Goal: Task Accomplishment & Management: Manage account settings

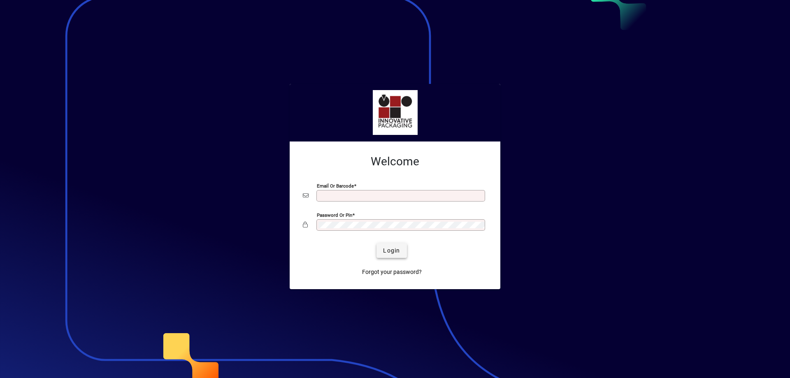
type input "**********"
click at [391, 253] on span "Login" at bounding box center [391, 250] width 17 height 9
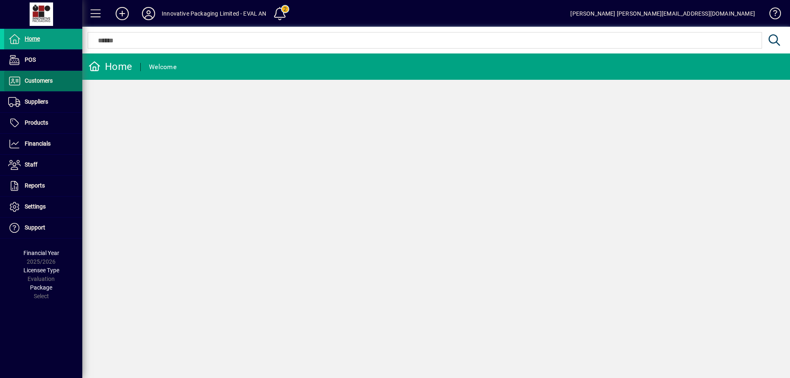
click at [39, 81] on span "Customers" at bounding box center [39, 80] width 28 height 7
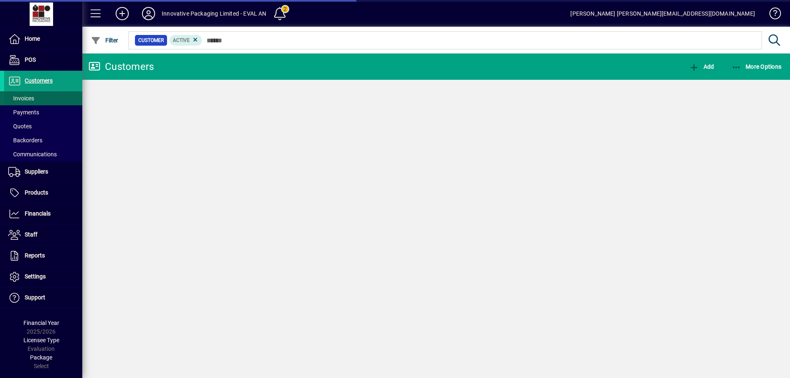
click at [31, 100] on span "Invoices" at bounding box center [21, 98] width 26 height 7
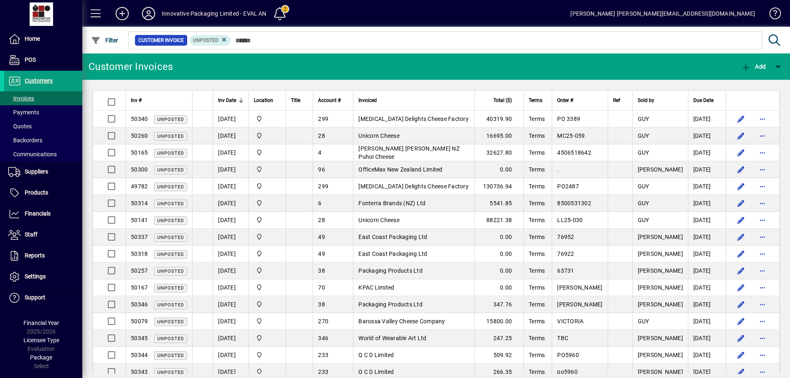
click at [231, 100] on span "Inv Date" at bounding box center [227, 100] width 18 height 9
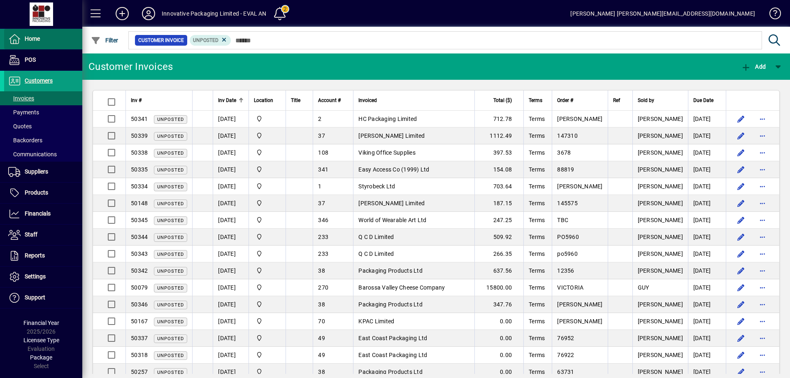
click at [32, 37] on span "Home" at bounding box center [32, 38] width 15 height 7
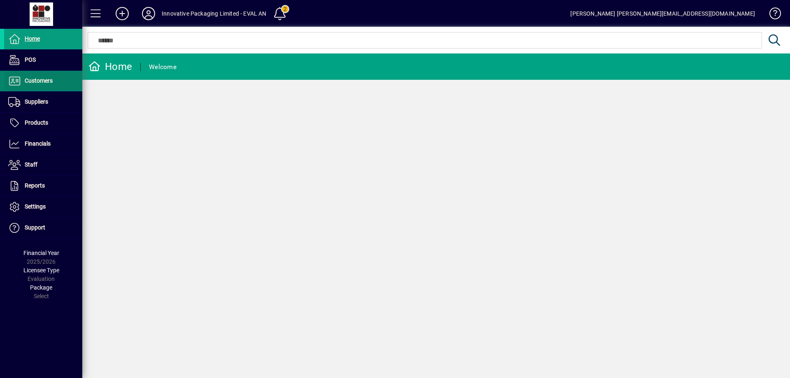
click at [33, 81] on span "Customers" at bounding box center [39, 80] width 28 height 7
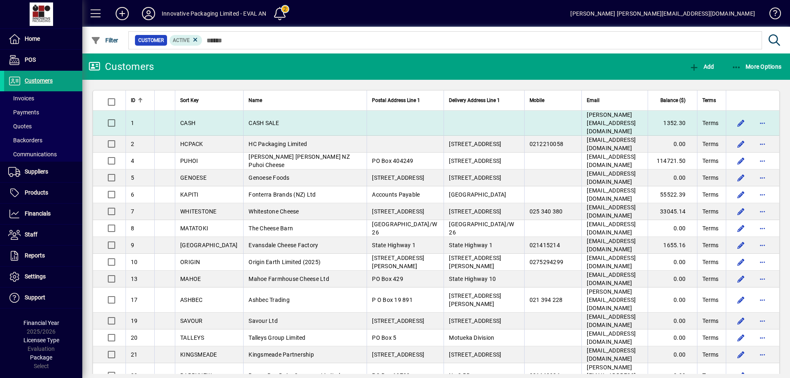
click at [249, 120] on span "CASH SALE" at bounding box center [264, 123] width 30 height 7
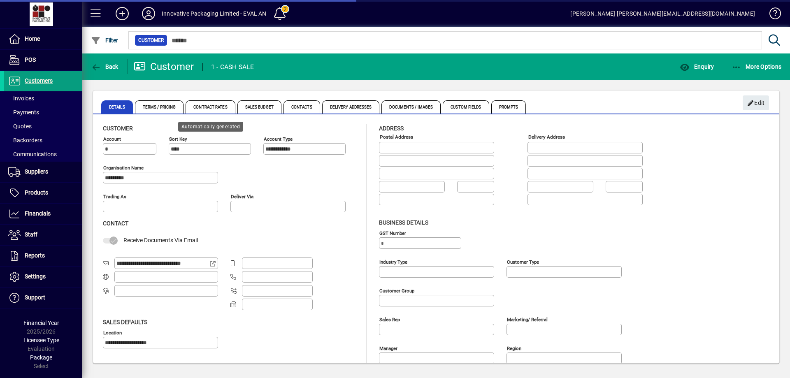
type input "**********"
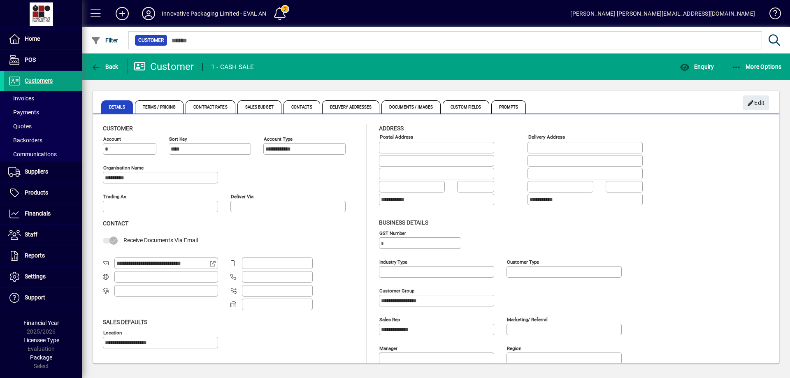
scroll to position [41, 0]
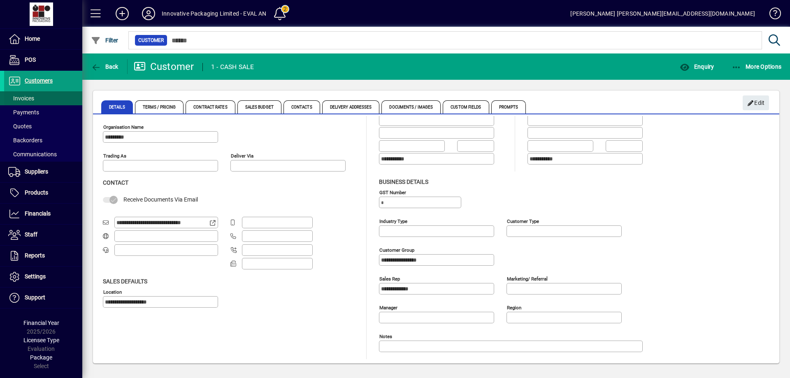
click at [20, 95] on span "Invoices" at bounding box center [21, 98] width 26 height 7
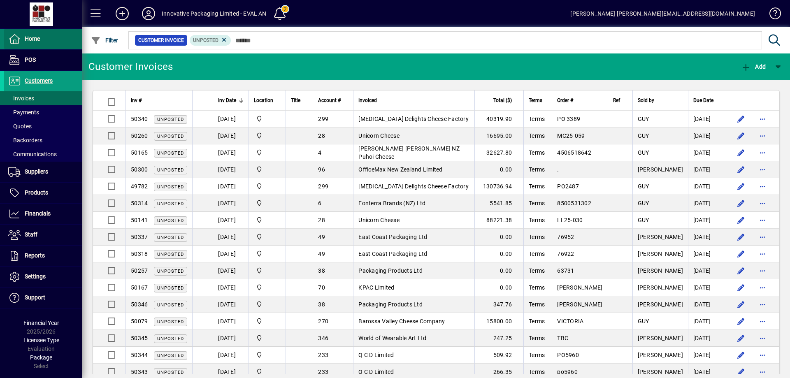
click at [32, 35] on span "Home" at bounding box center [32, 38] width 15 height 7
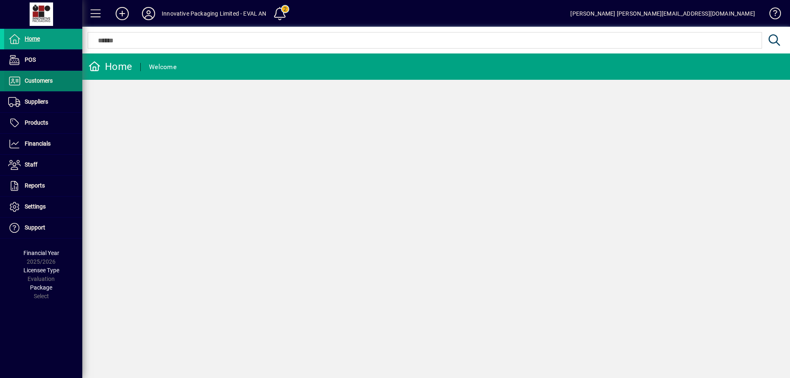
click at [33, 80] on span "Customers" at bounding box center [39, 80] width 28 height 7
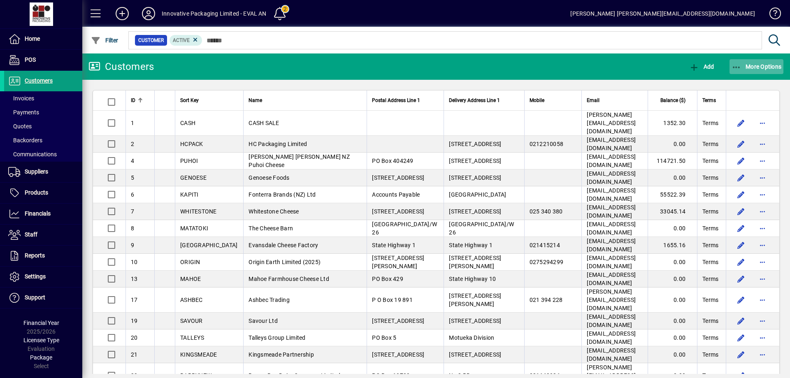
click at [739, 63] on icon "button" at bounding box center [737, 67] width 10 height 8
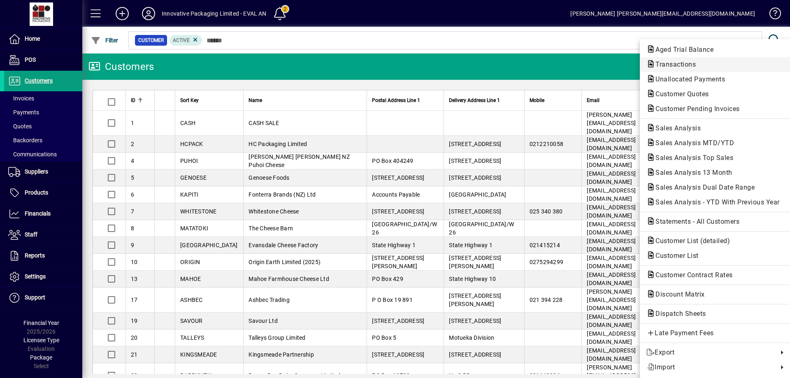
click at [686, 65] on span "Transactions" at bounding box center [672, 64] width 53 height 8
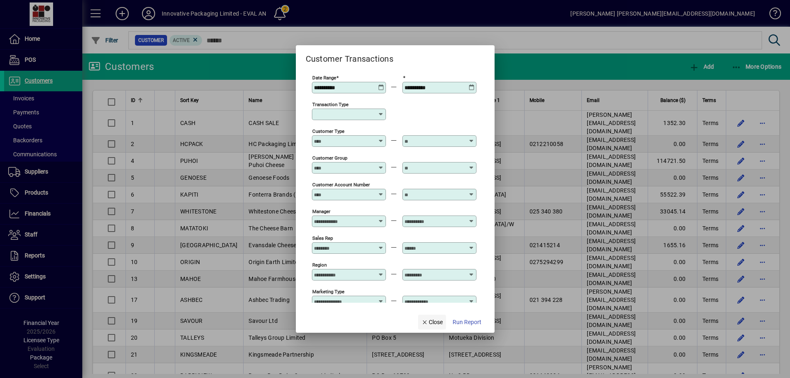
click at [430, 322] on span "Close" at bounding box center [431, 322] width 21 height 9
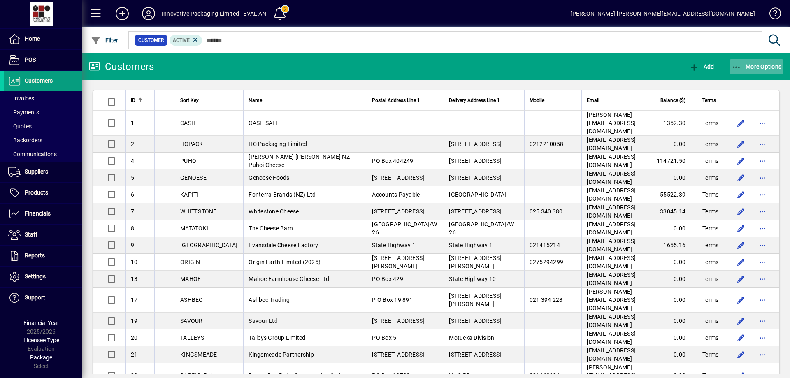
click at [739, 66] on icon "button" at bounding box center [737, 67] width 10 height 8
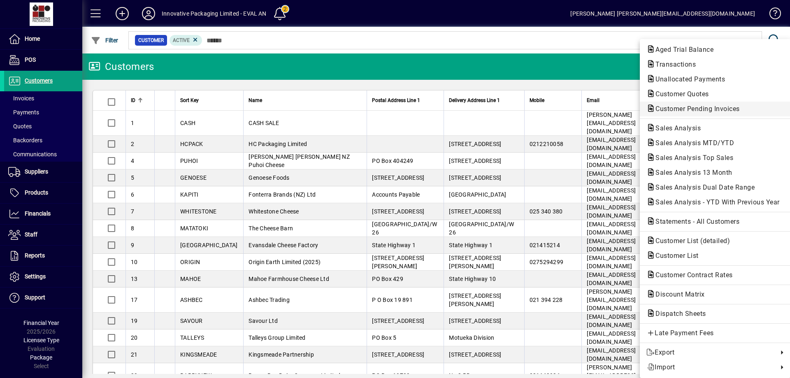
click at [719, 110] on span "Customer Pending Invoices" at bounding box center [695, 109] width 98 height 8
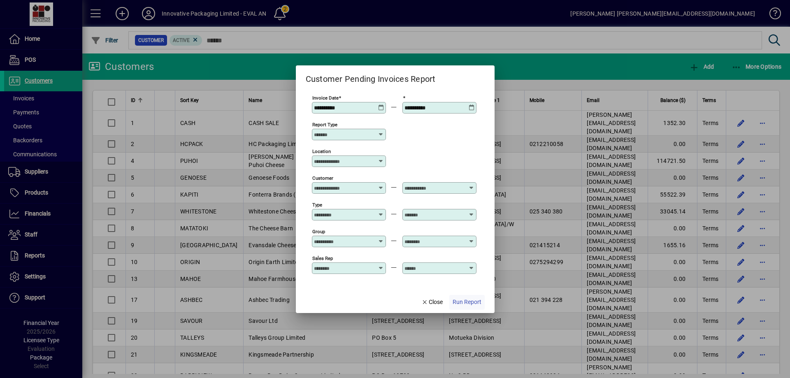
click at [469, 303] on span "Run Report" at bounding box center [467, 302] width 29 height 9
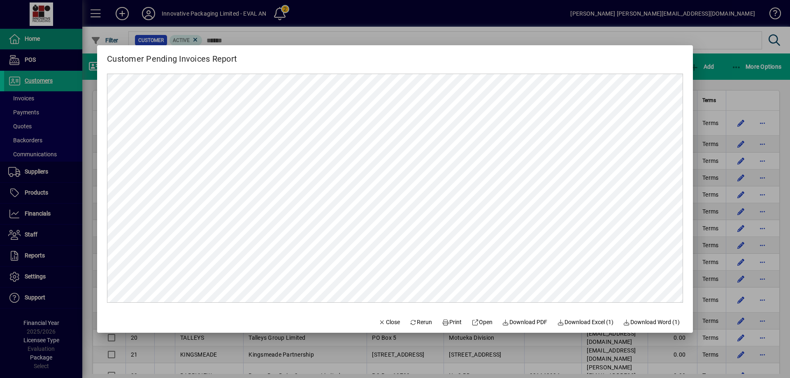
click at [49, 50] on div at bounding box center [395, 189] width 790 height 378
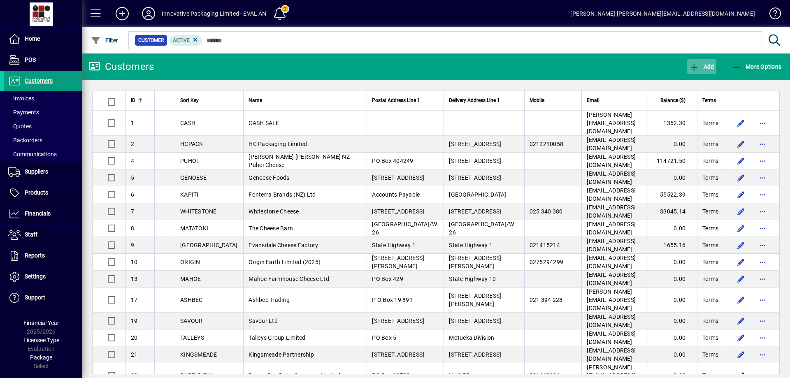
click at [695, 64] on icon "button" at bounding box center [694, 67] width 10 height 8
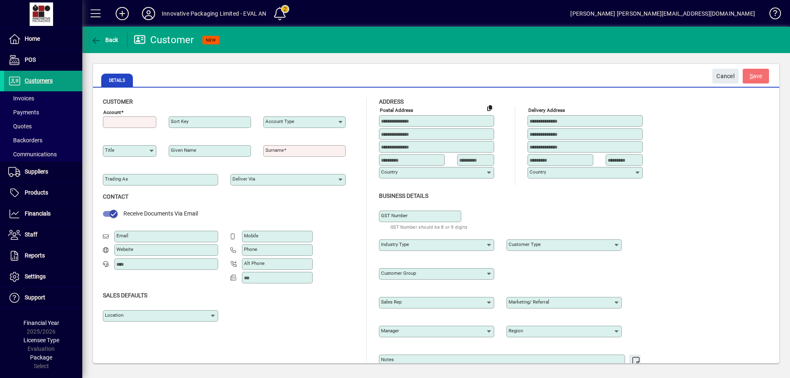
type input "**********"
click at [729, 75] on span "Cancel" at bounding box center [725, 77] width 18 height 14
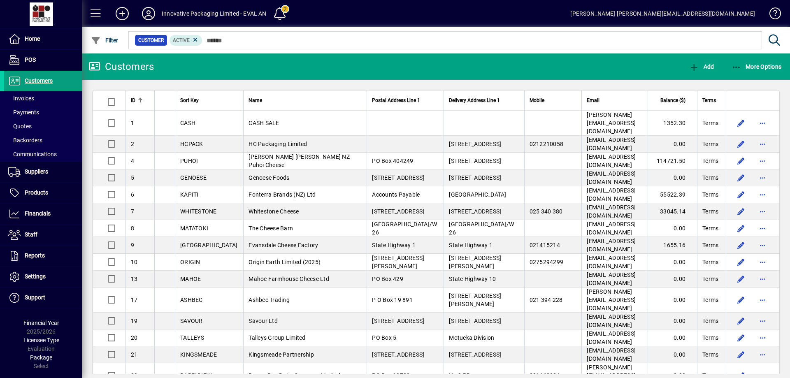
click at [234, 12] on div "Innovative Packaging Limited - EVAL AN" at bounding box center [214, 13] width 105 height 13
click at [184, 7] on div "Innovative Packaging Limited - EVAL AN" at bounding box center [214, 13] width 105 height 13
click at [150, 14] on icon at bounding box center [148, 13] width 16 height 13
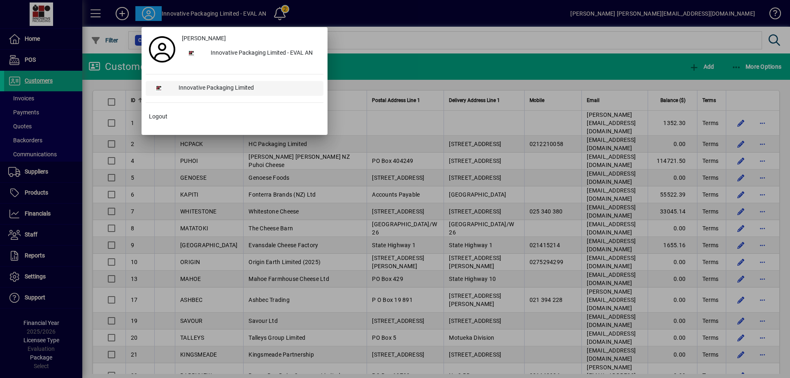
click at [227, 88] on div "Innovative Packaging Limited" at bounding box center [247, 88] width 151 height 15
